Goal: Information Seeking & Learning: Learn about a topic

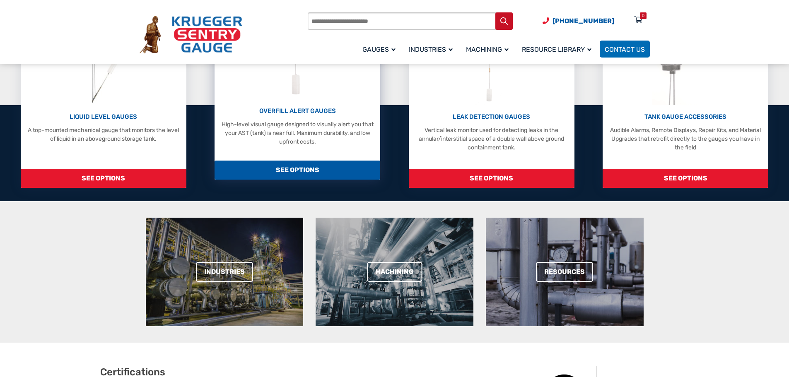
scroll to position [124, 0]
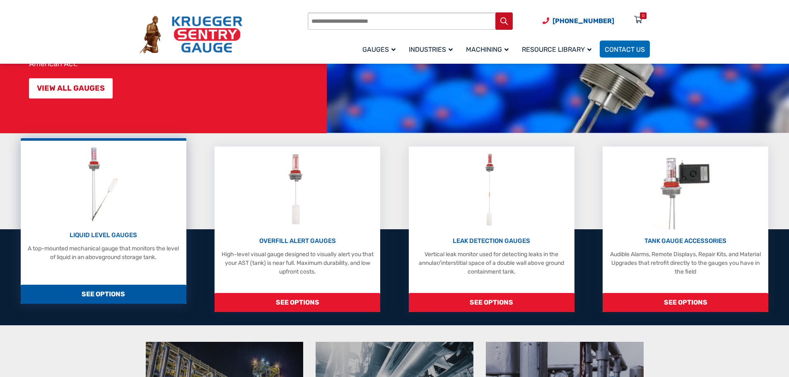
click at [130, 252] on p "A top-mounted mechanical gauge that monitors the level of liquid in an abovegro…" at bounding box center [103, 252] width 157 height 17
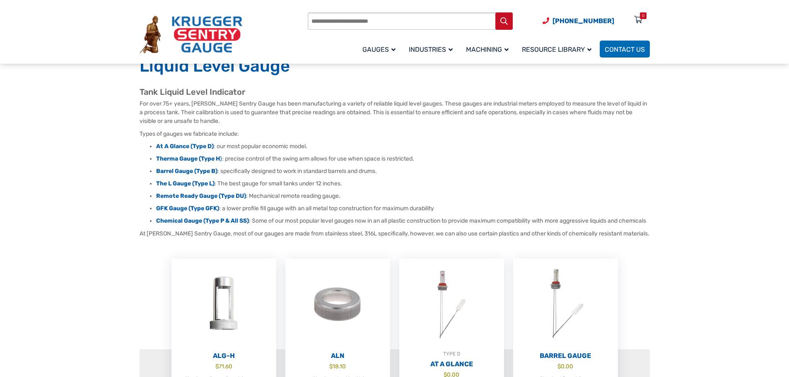
scroll to position [41, 0]
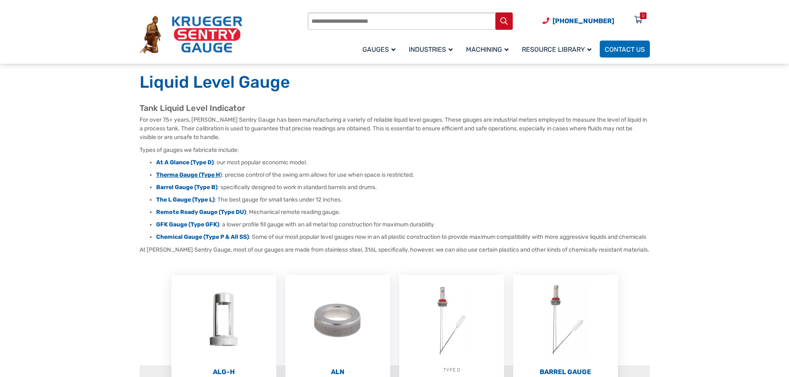
click at [188, 175] on strong "Therma Gauge (Type H" at bounding box center [188, 174] width 64 height 7
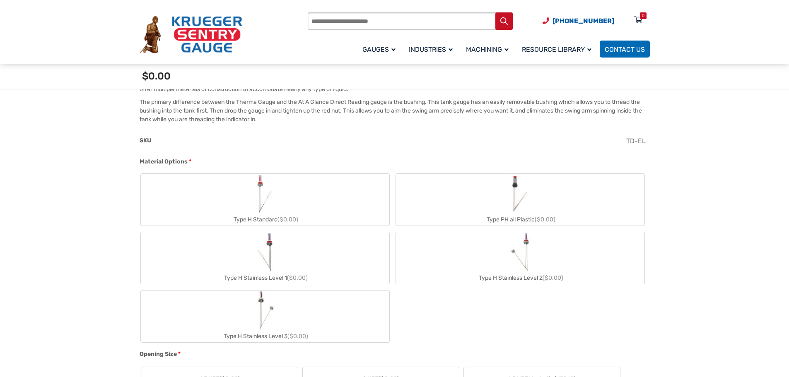
scroll to position [290, 0]
